Goal: Information Seeking & Learning: Find specific page/section

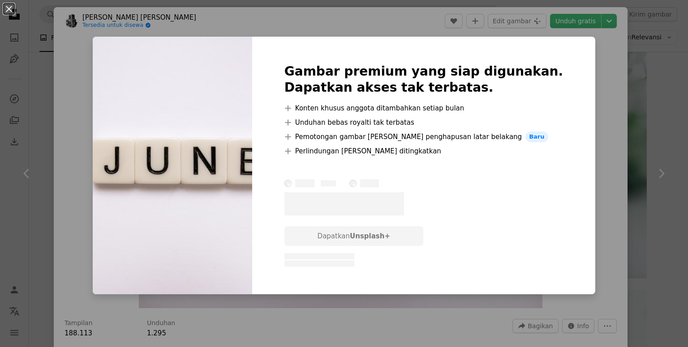
scroll to position [45, 0]
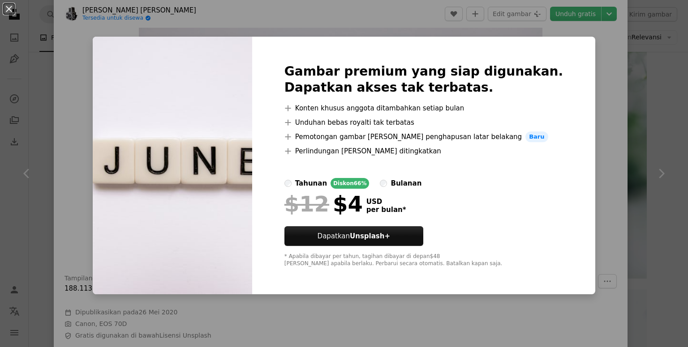
click at [568, 147] on div "Gambar premium yang siap digunakan. Dapatkan akses tak terbatas. A plus sign Ko…" at bounding box center [423, 166] width 343 height 258
click at [587, 43] on div "An X shape Gambar premium yang siap digunakan. Dapatkan akses tak terbatas. A p…" at bounding box center [344, 173] width 688 height 347
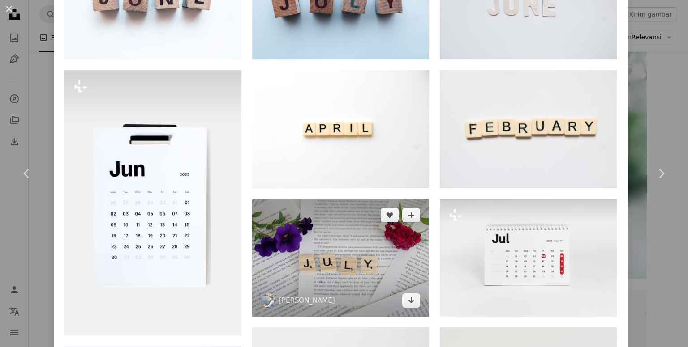
scroll to position [492, 0]
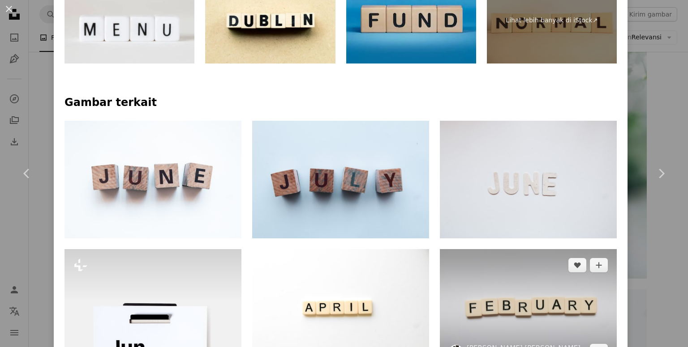
click at [516, 297] on img at bounding box center [528, 308] width 177 height 118
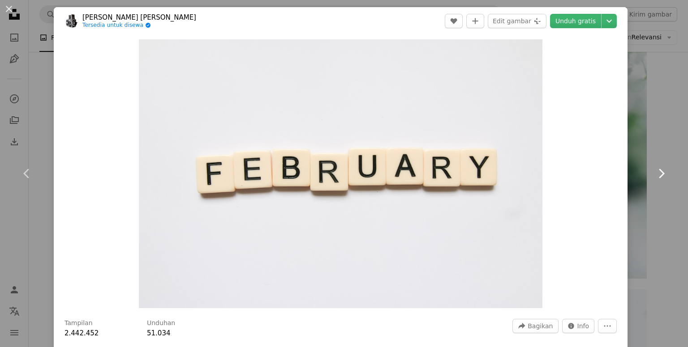
click at [639, 144] on link "Chevron right" at bounding box center [661, 174] width 54 height 86
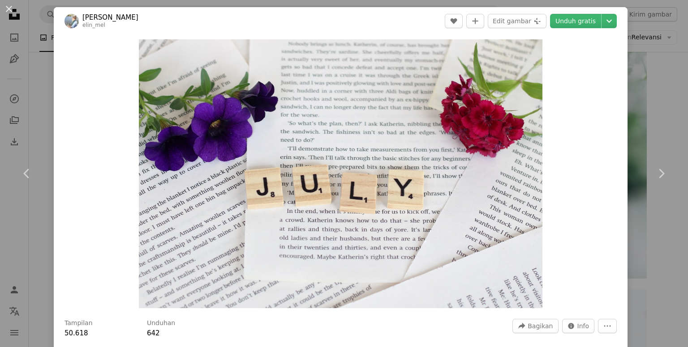
click at [638, 307] on div "An X shape Chevron left Chevron right [PERSON_NAME] elin_mel A heart A plus sig…" at bounding box center [344, 173] width 688 height 347
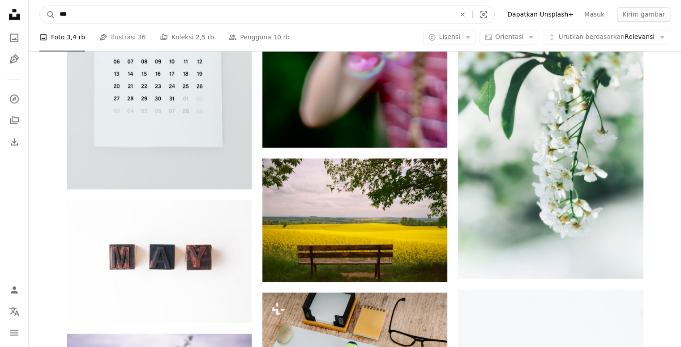
click at [93, 11] on input "***" at bounding box center [253, 14] width 397 height 17
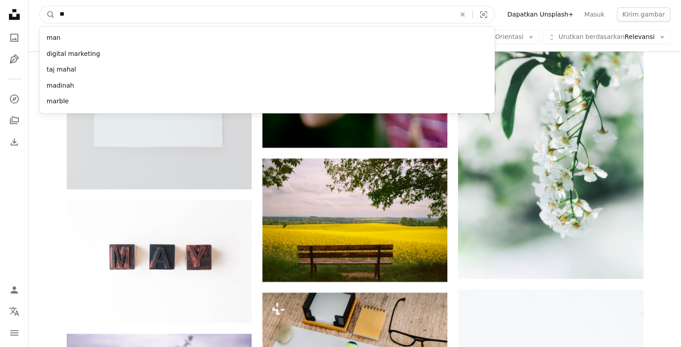
type input "*"
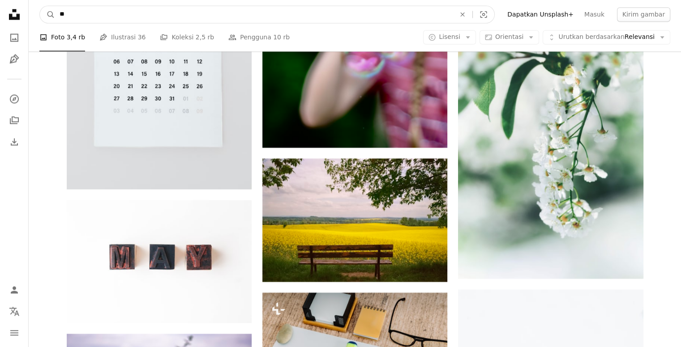
type input "*"
type input "*******"
click button "A magnifying glass" at bounding box center [47, 14] width 15 height 17
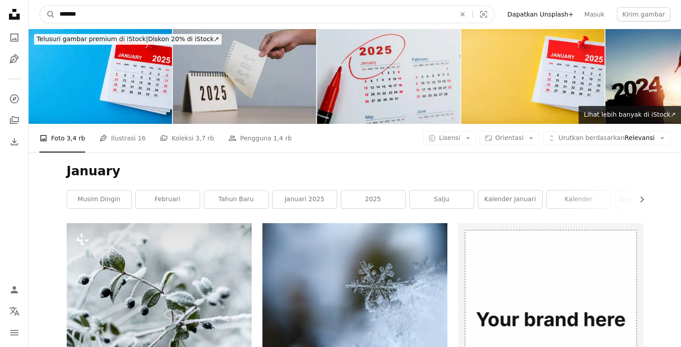
click at [136, 14] on input "*******" at bounding box center [253, 14] width 397 height 17
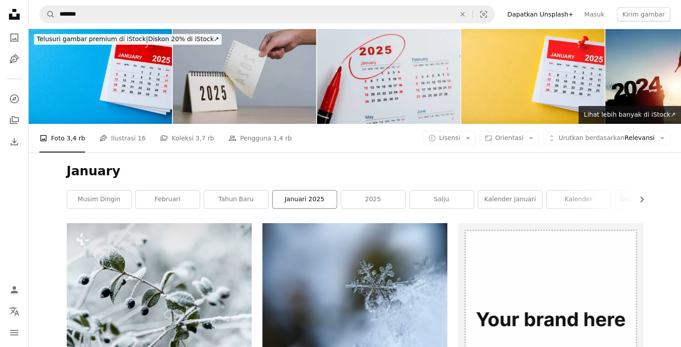
click at [295, 198] on link "Januari 2025" at bounding box center [305, 200] width 64 height 18
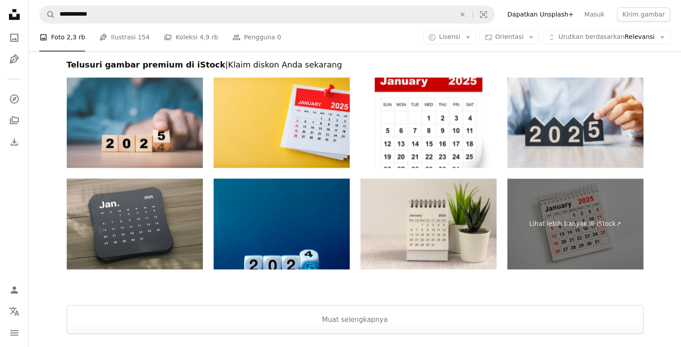
scroll to position [1551, 0]
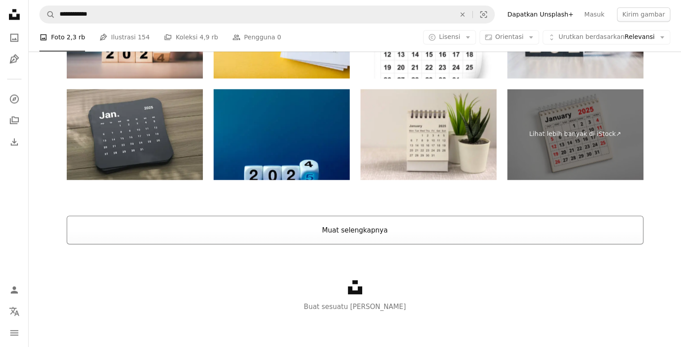
click at [376, 231] on button "Muat selengkapnya" at bounding box center [355, 230] width 577 height 29
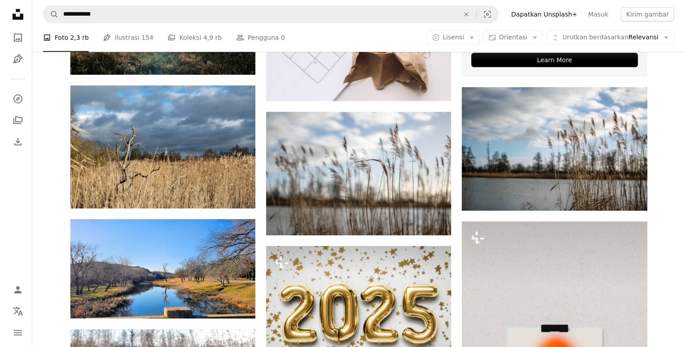
scroll to position [521, 0]
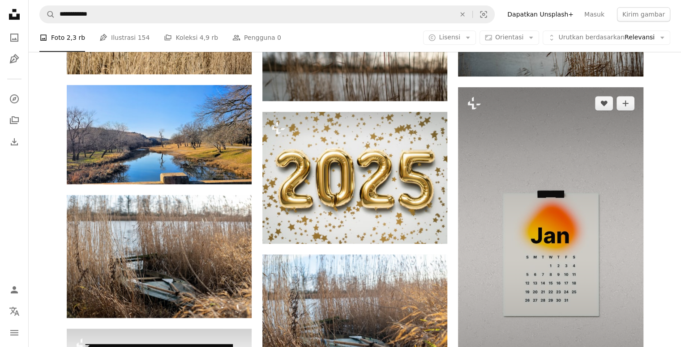
click at [575, 212] on img at bounding box center [550, 251] width 185 height 329
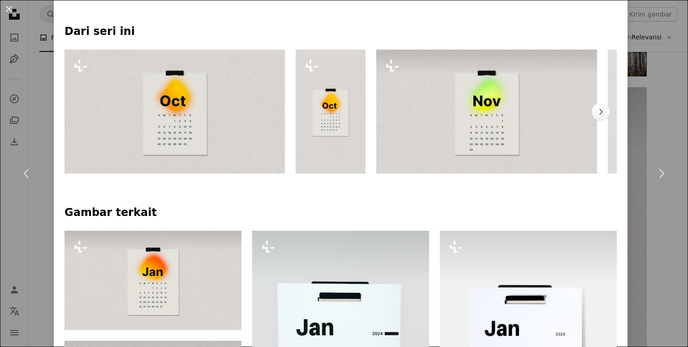
scroll to position [358, 0]
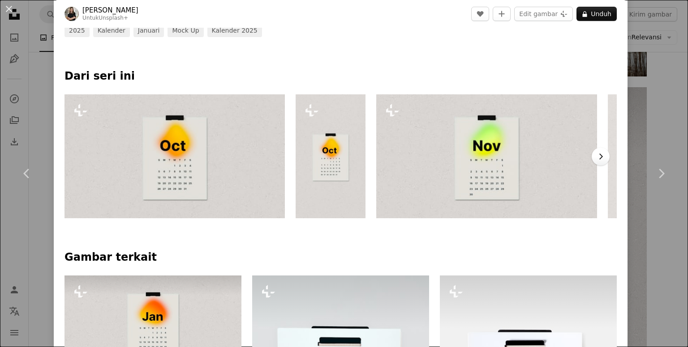
click at [596, 158] on icon "Chevron right" at bounding box center [600, 156] width 9 height 9
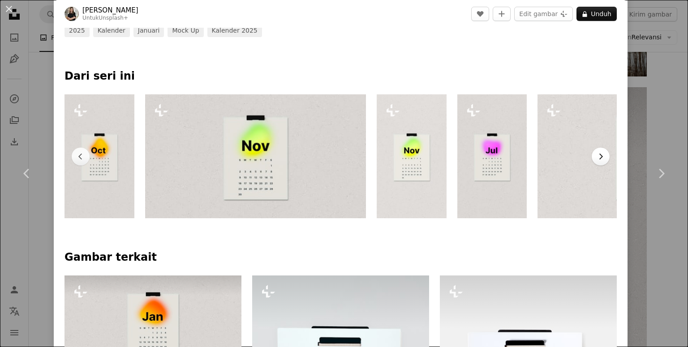
click at [596, 158] on icon "Chevron right" at bounding box center [600, 156] width 9 height 9
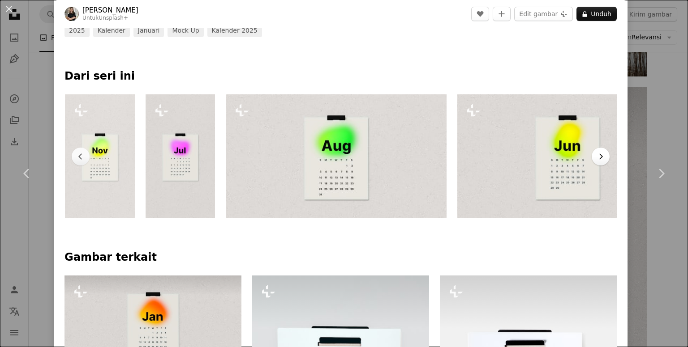
click at [596, 158] on icon "Chevron right" at bounding box center [600, 156] width 9 height 9
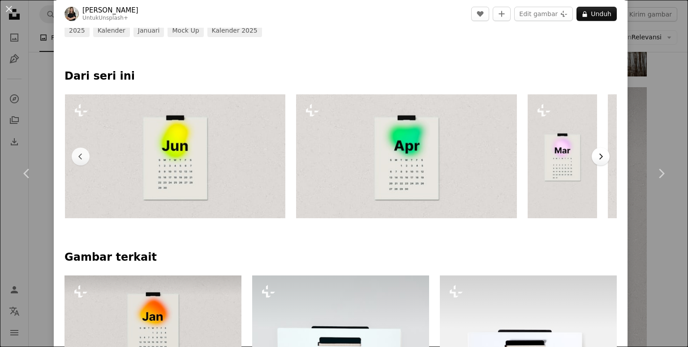
click at [596, 158] on icon "Chevron right" at bounding box center [600, 156] width 9 height 9
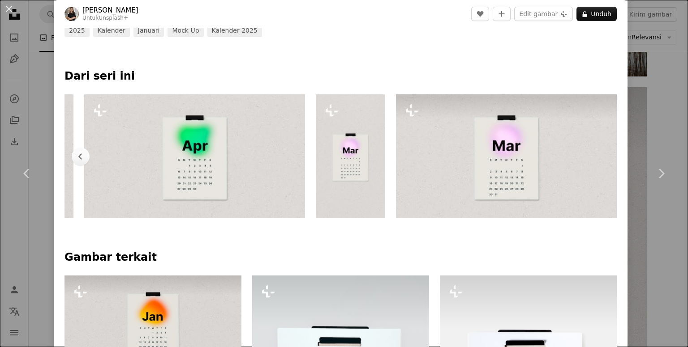
click at [596, 158] on img at bounding box center [506, 156] width 220 height 124
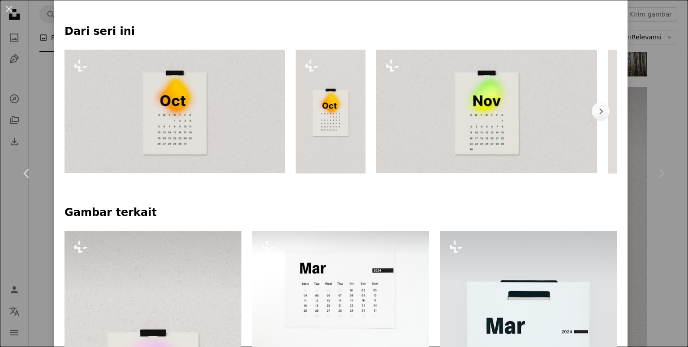
scroll to position [358, 0]
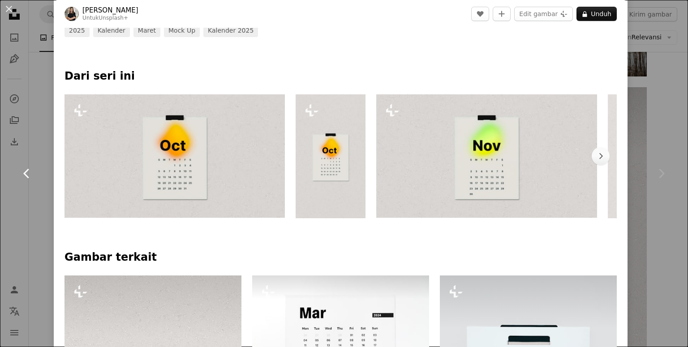
click at [27, 171] on icon at bounding box center [26, 173] width 6 height 9
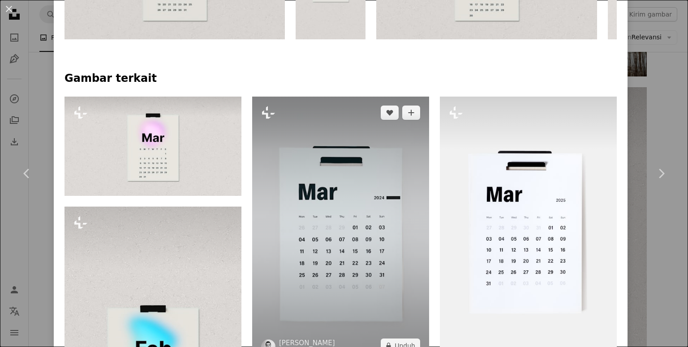
scroll to position [358, 0]
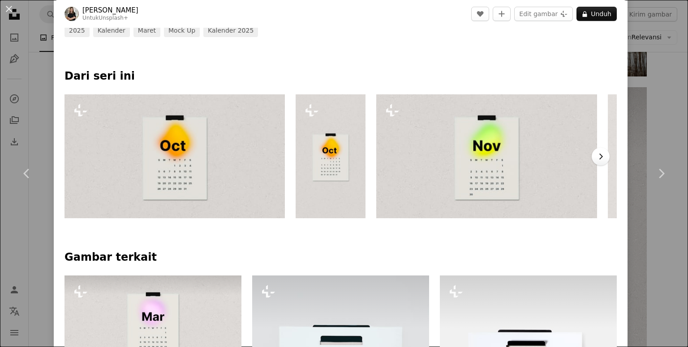
click at [596, 158] on icon "Chevron right" at bounding box center [600, 156] width 9 height 9
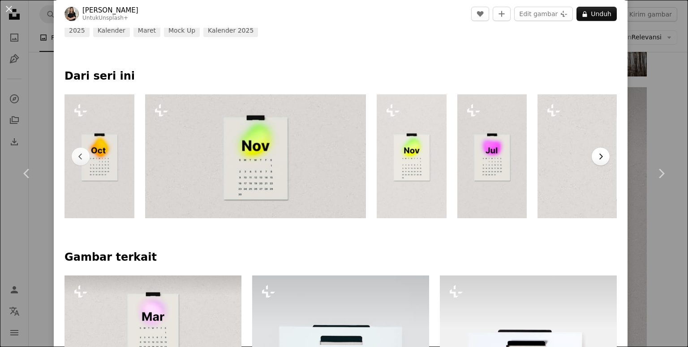
click at [596, 158] on icon "Chevron right" at bounding box center [600, 156] width 9 height 9
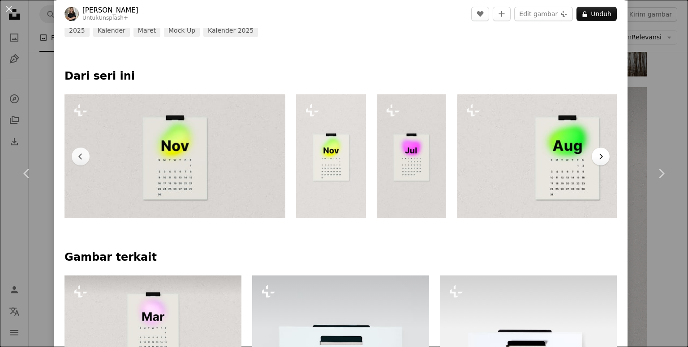
click at [596, 158] on icon "Chevron right" at bounding box center [600, 156] width 9 height 9
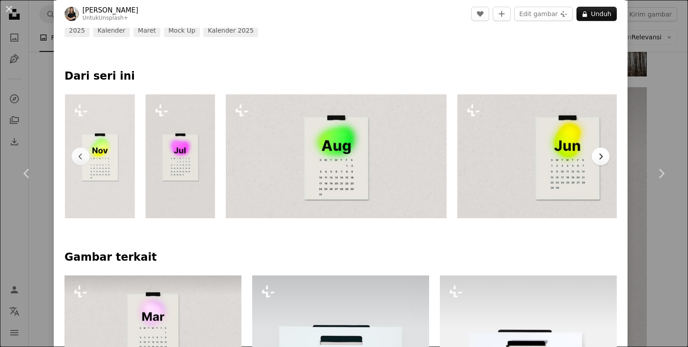
click at [596, 158] on icon "Chevron right" at bounding box center [600, 156] width 9 height 9
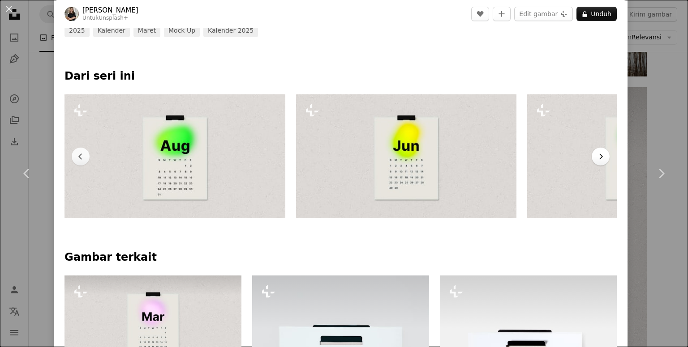
click at [596, 158] on icon "Chevron right" at bounding box center [600, 156] width 9 height 9
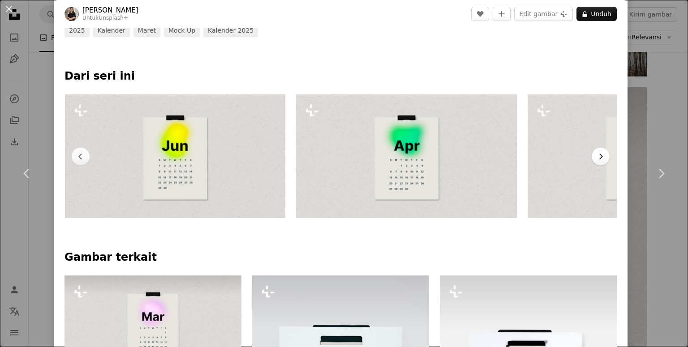
click at [596, 158] on icon "Chevron right" at bounding box center [600, 156] width 9 height 9
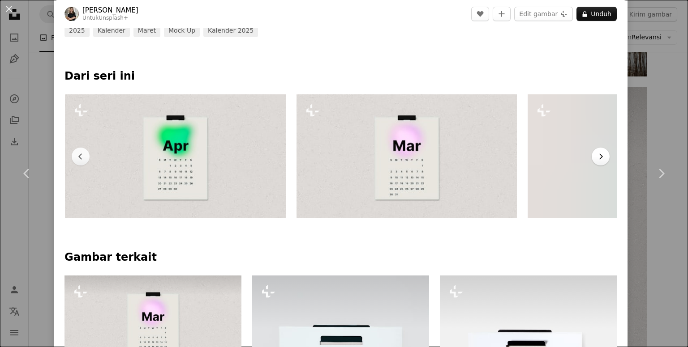
click at [596, 158] on icon "Chevron right" at bounding box center [600, 156] width 9 height 9
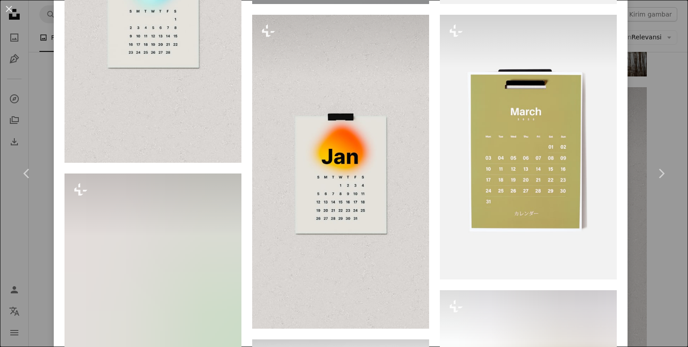
scroll to position [940, 0]
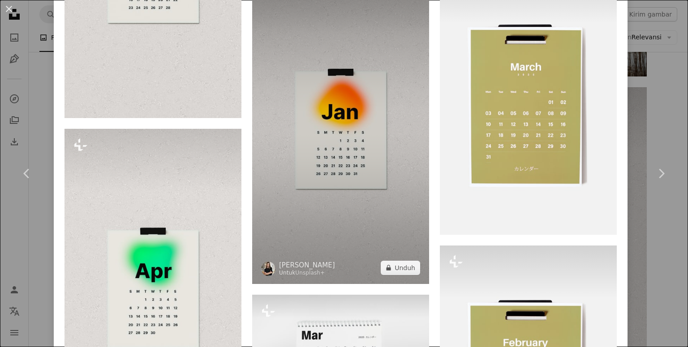
click at [320, 123] on img at bounding box center [340, 127] width 177 height 314
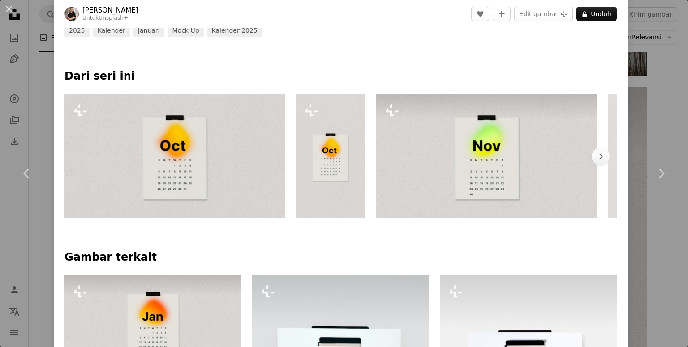
scroll to position [269, 0]
